Goal: Check status

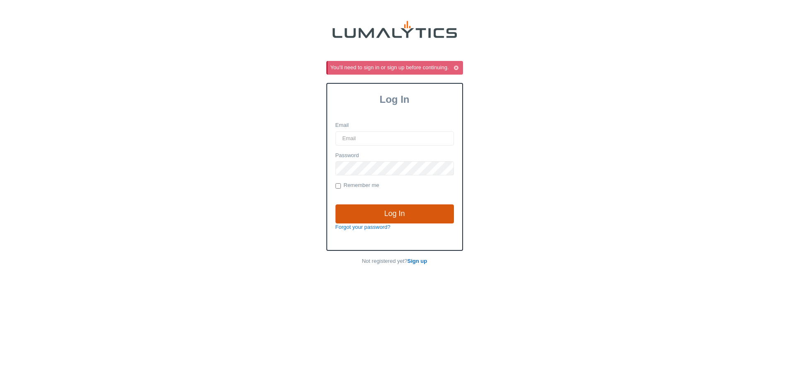
type input "[EMAIL_ADDRESS][DOMAIN_NAME]"
click at [352, 210] on input "Log In" at bounding box center [395, 213] width 118 height 19
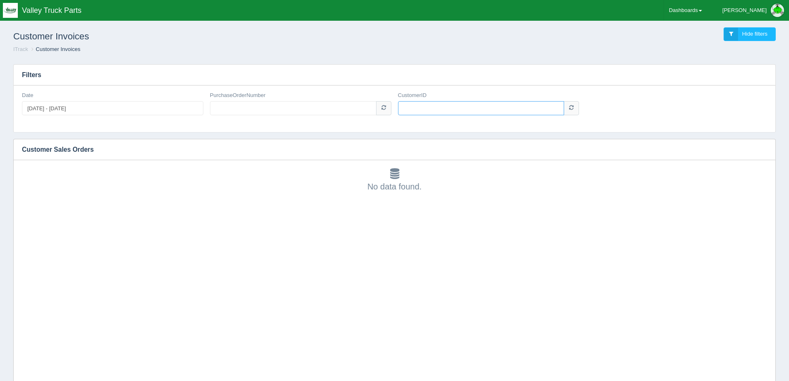
click at [509, 111] on input "CustomerID" at bounding box center [481, 108] width 167 height 14
type input "1006912"
click at [281, 113] on input "PurchaseOrderNumber" at bounding box center [293, 108] width 167 height 14
type input "11935994"
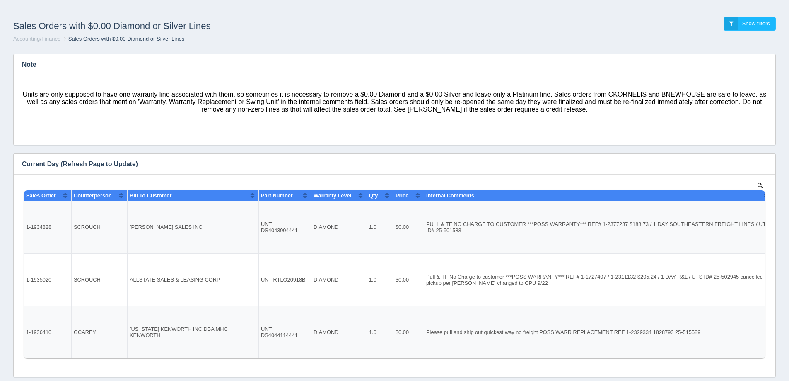
scroll to position [6, 0]
